Goal: Task Accomplishment & Management: Manage account settings

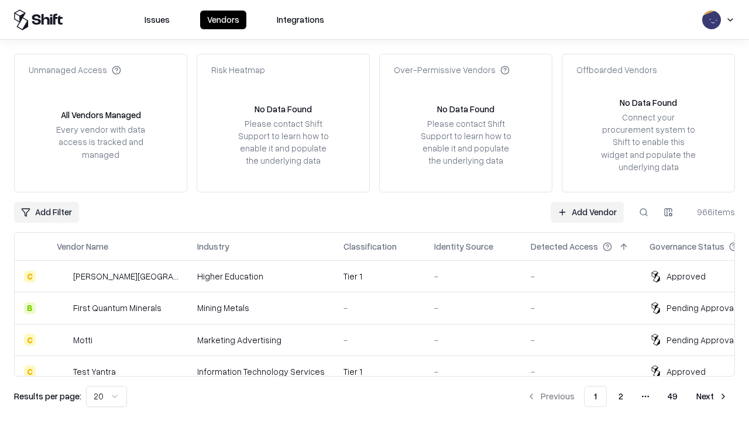
click at [587, 212] on link "Add Vendor" at bounding box center [586, 212] width 73 height 21
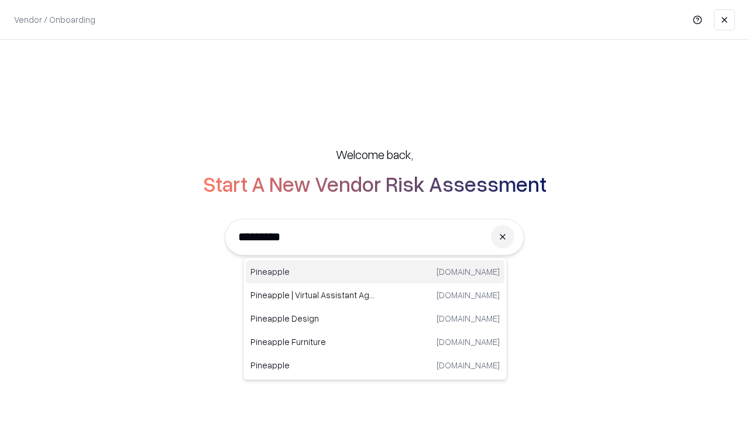
click at [375, 272] on div "Pineapple pineappleenergy.com" at bounding box center [375, 271] width 259 height 23
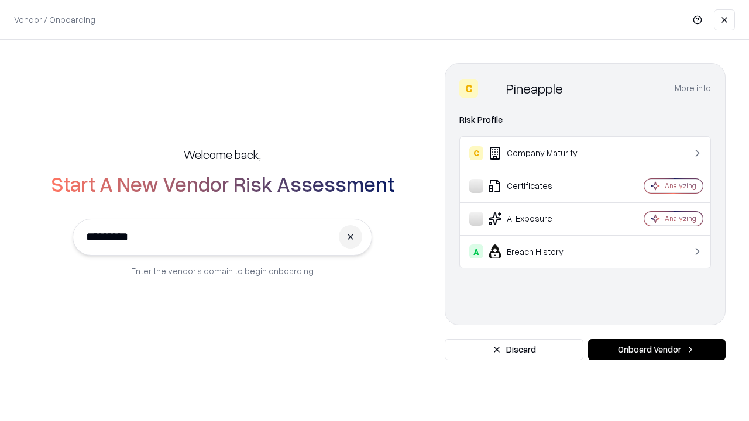
type input "*********"
click at [656, 350] on button "Onboard Vendor" at bounding box center [656, 349] width 137 height 21
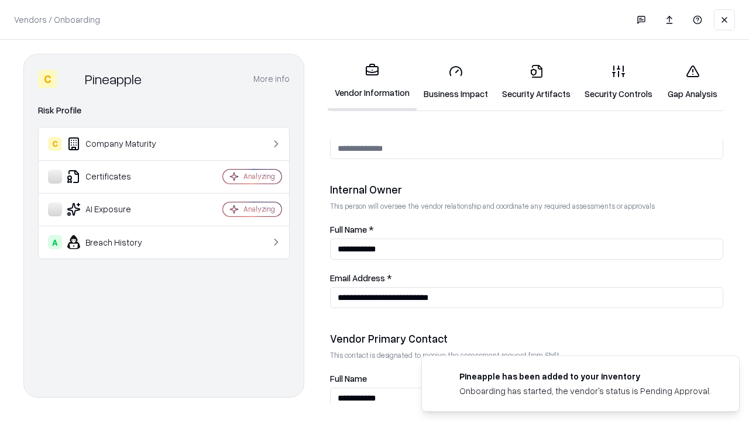
scroll to position [606, 0]
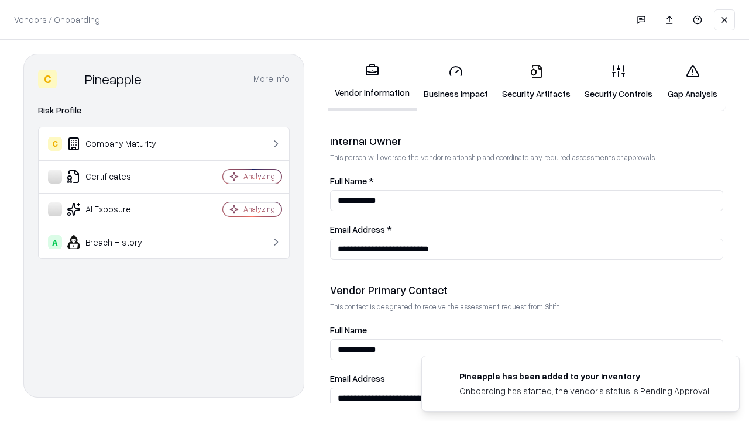
click at [456, 82] on link "Business Impact" at bounding box center [455, 82] width 78 height 54
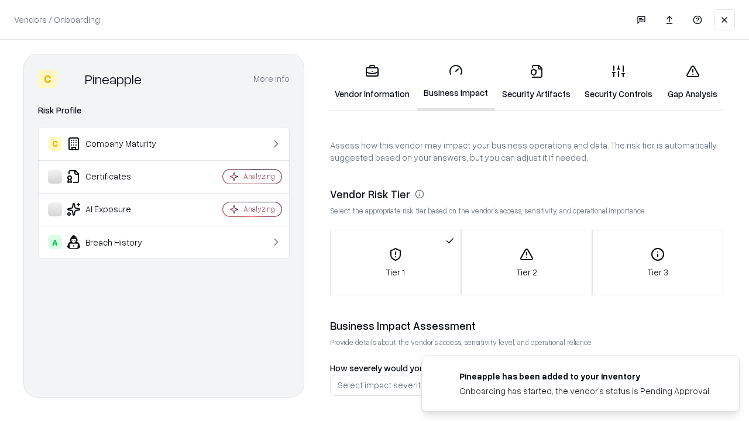
click at [536, 82] on link "Security Artifacts" at bounding box center [536, 82] width 82 height 54
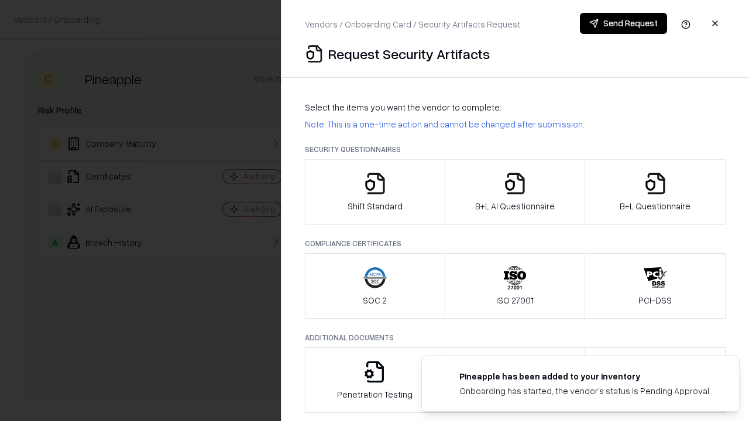
click at [374, 192] on icon "button" at bounding box center [374, 183] width 23 height 23
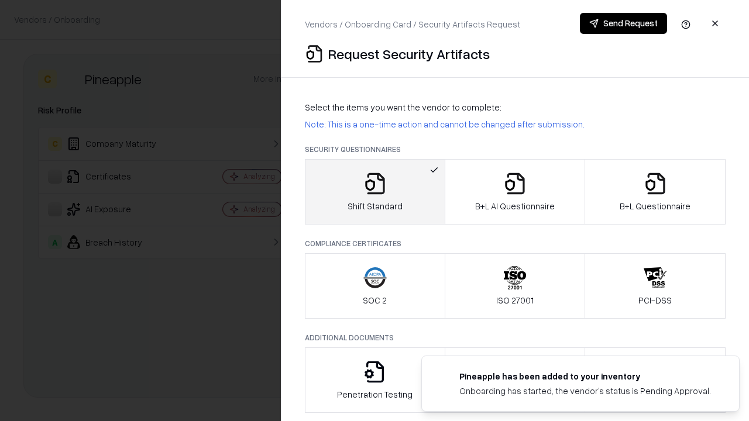
click at [623, 23] on button "Send Request" at bounding box center [623, 23] width 87 height 21
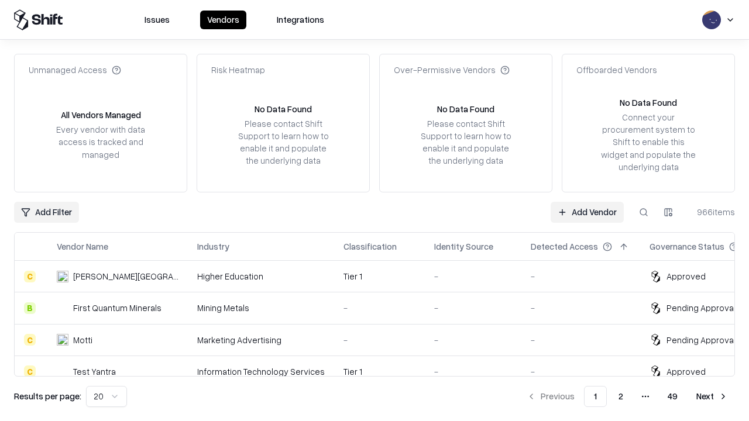
click at [643, 212] on button at bounding box center [643, 212] width 21 height 21
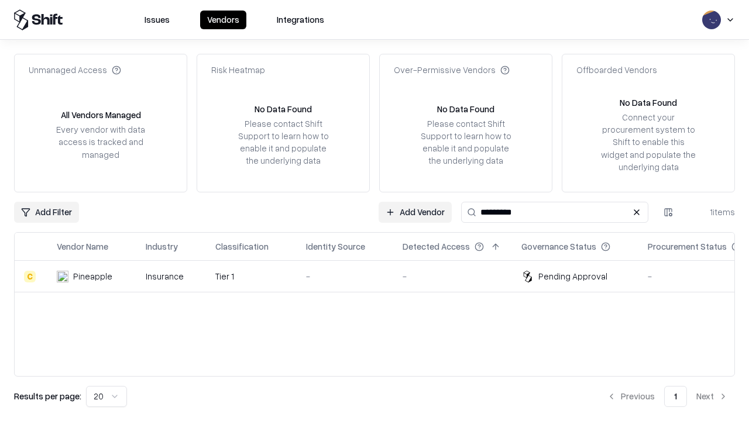
type input "*********"
click at [381, 276] on div "-" at bounding box center [345, 276] width 78 height 12
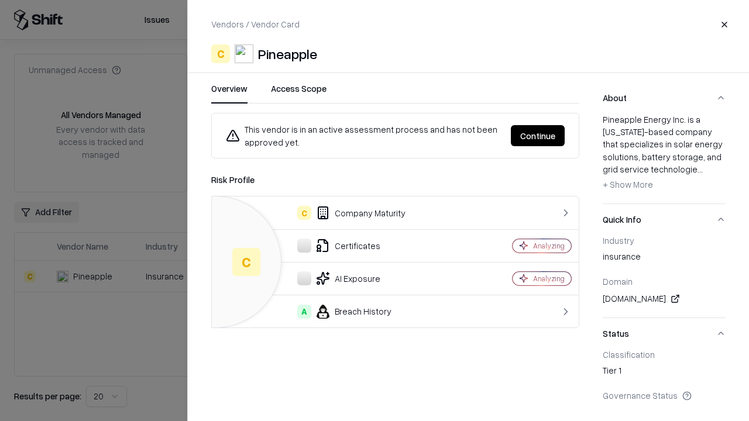
click at [538, 136] on button "Continue" at bounding box center [538, 135] width 54 height 21
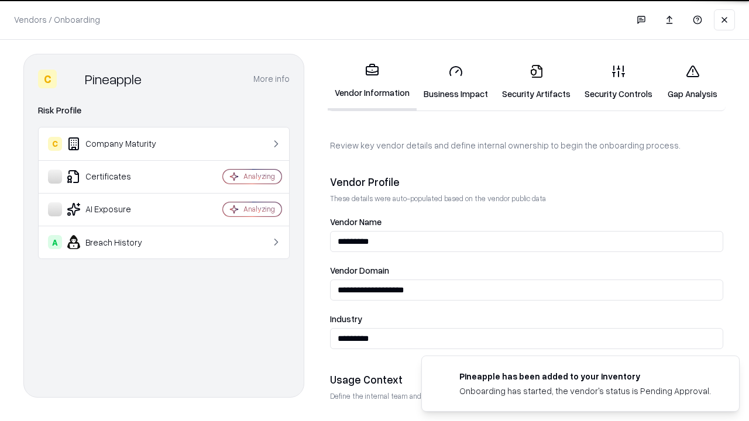
click at [536, 82] on link "Security Artifacts" at bounding box center [536, 82] width 82 height 54
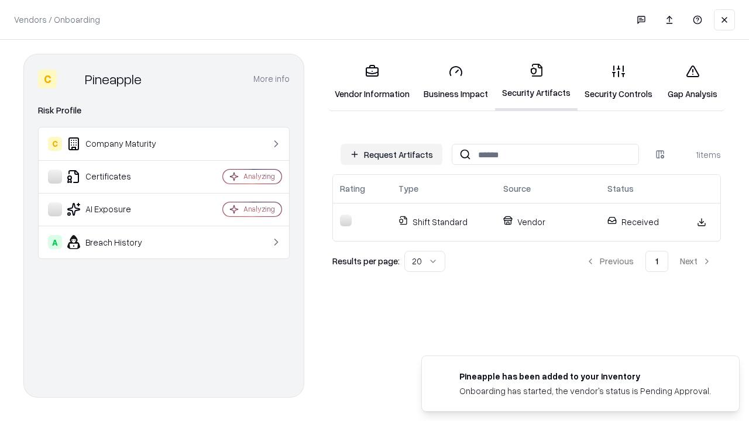
click at [692, 82] on link "Gap Analysis" at bounding box center [692, 82] width 66 height 54
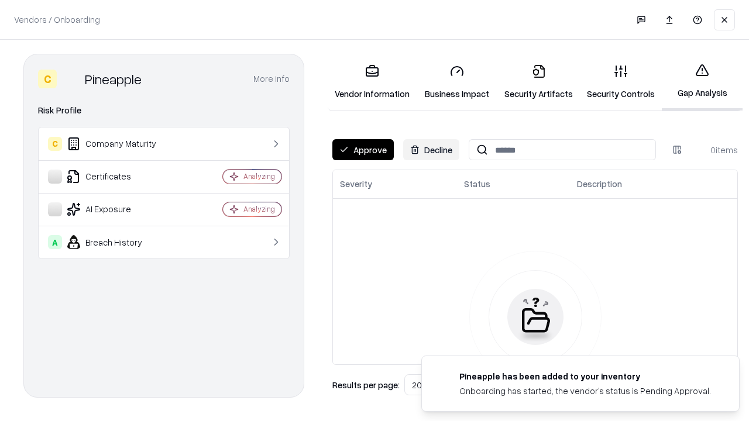
click at [363, 150] on button "Approve" at bounding box center [362, 149] width 61 height 21
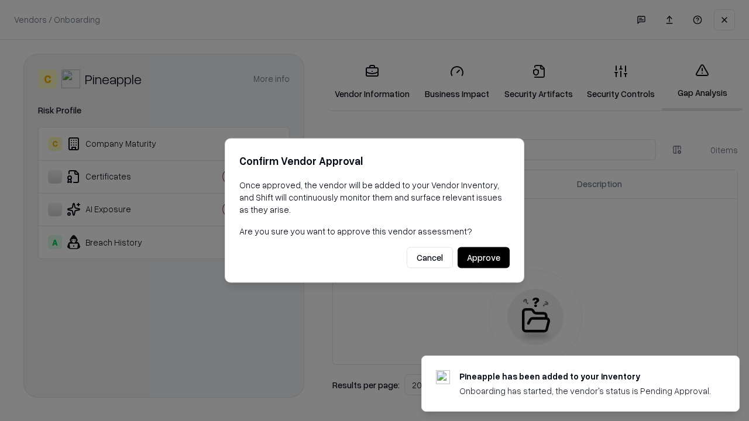
click at [483, 257] on button "Approve" at bounding box center [483, 257] width 52 height 21
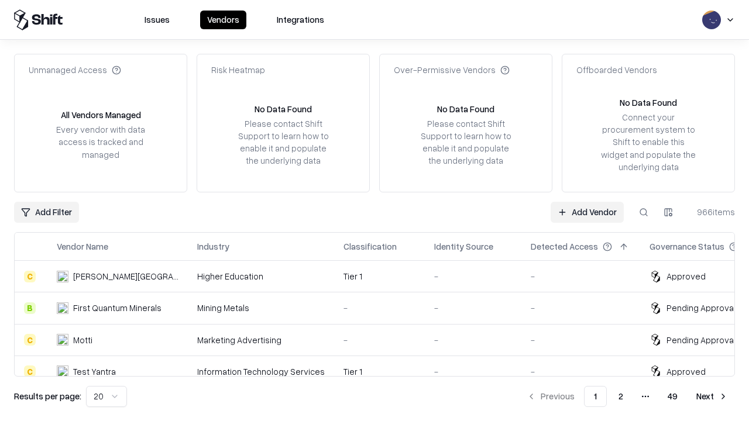
type input "*********"
click at [587, 212] on link "Add Vendor" at bounding box center [586, 212] width 73 height 21
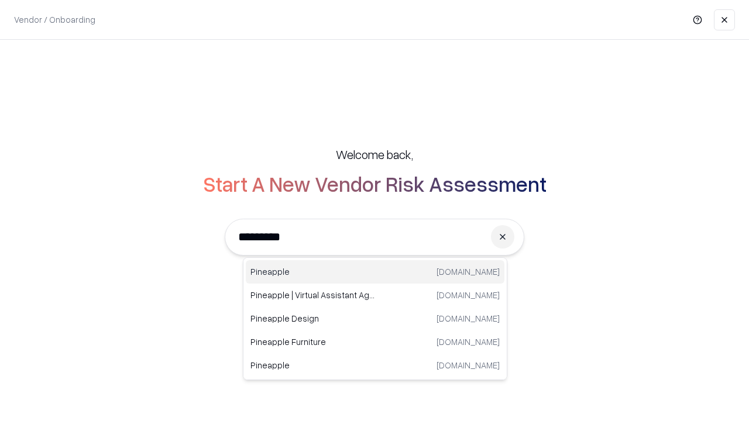
click at [375, 272] on div "Pineapple [DOMAIN_NAME]" at bounding box center [375, 271] width 259 height 23
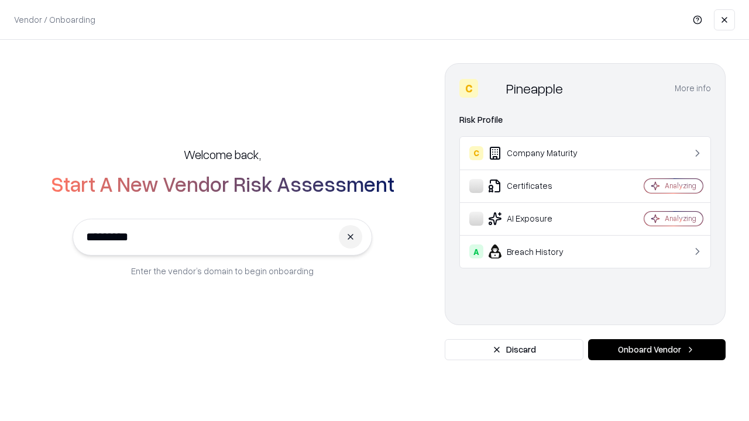
type input "*********"
click at [656, 350] on button "Onboard Vendor" at bounding box center [656, 349] width 137 height 21
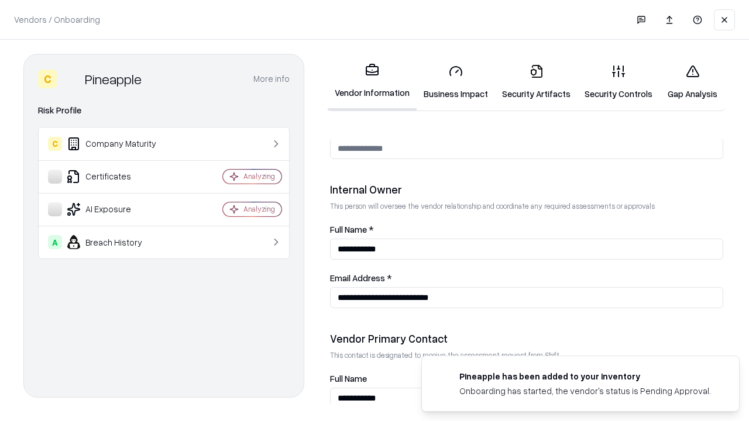
scroll to position [606, 0]
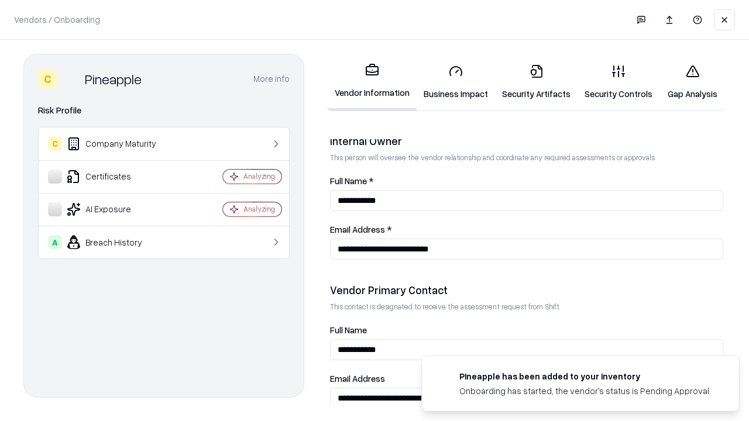
click at [692, 82] on link "Gap Analysis" at bounding box center [692, 82] width 66 height 54
